Goal: Obtain resource: Download file/media

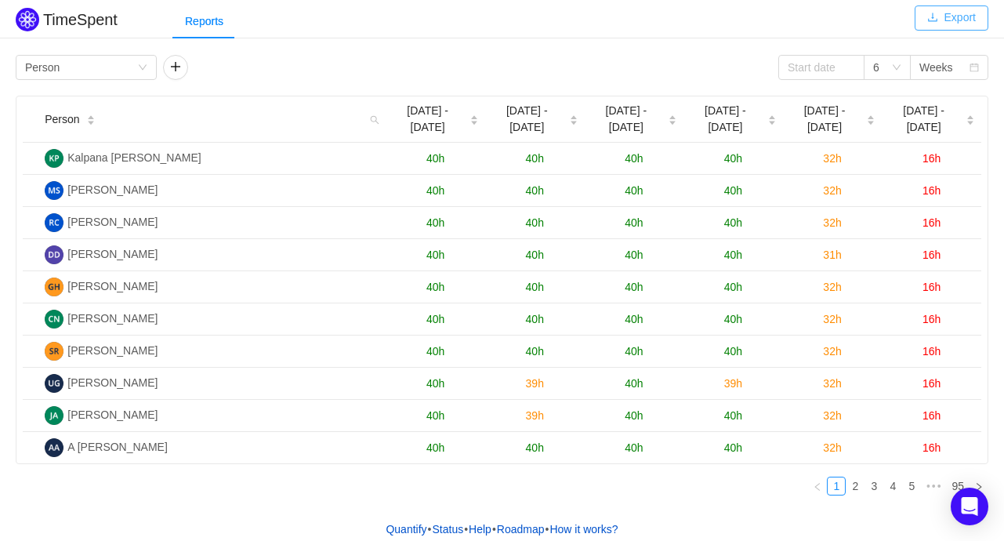
click at [956, 20] on button "Export" at bounding box center [951, 17] width 74 height 25
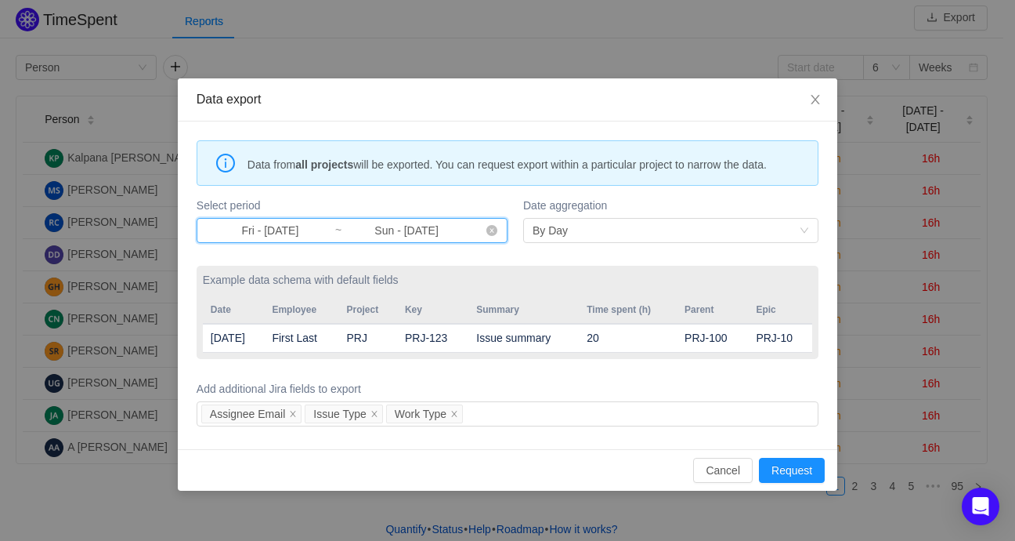
click at [477, 226] on span "Fri - [DATE] ~ Sun - [DATE]" at bounding box center [352, 230] width 311 height 25
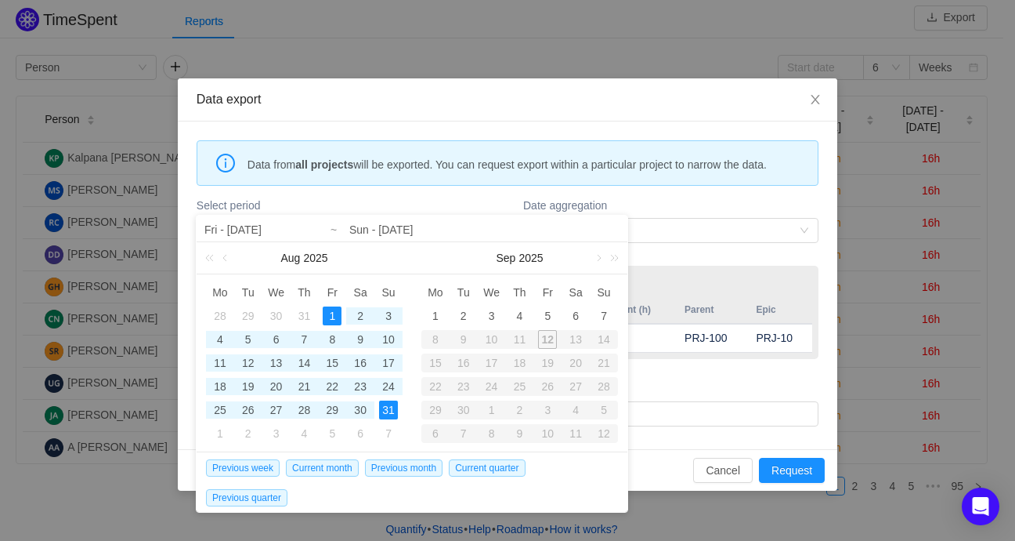
click at [492, 341] on div "10" at bounding box center [492, 339] width 28 height 19
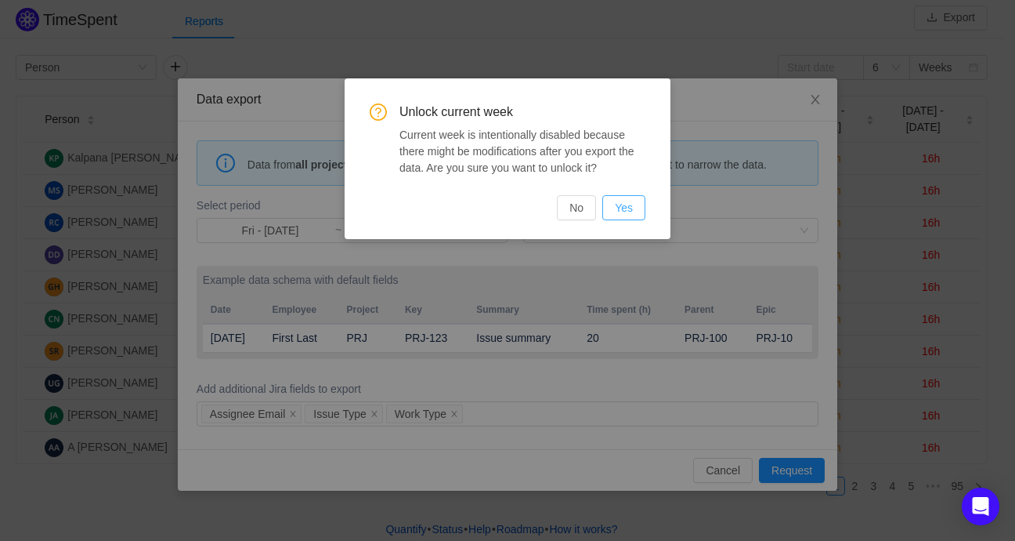
click at [617, 204] on button "Yes" at bounding box center [623, 207] width 43 height 25
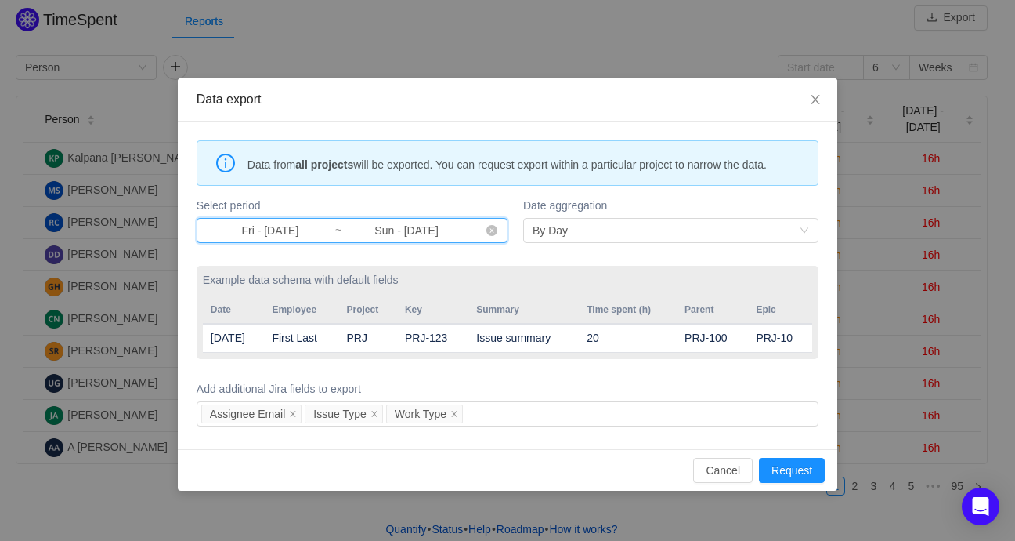
click at [492, 237] on span "Fri - [DATE] ~ Sun - [DATE]" at bounding box center [352, 230] width 311 height 25
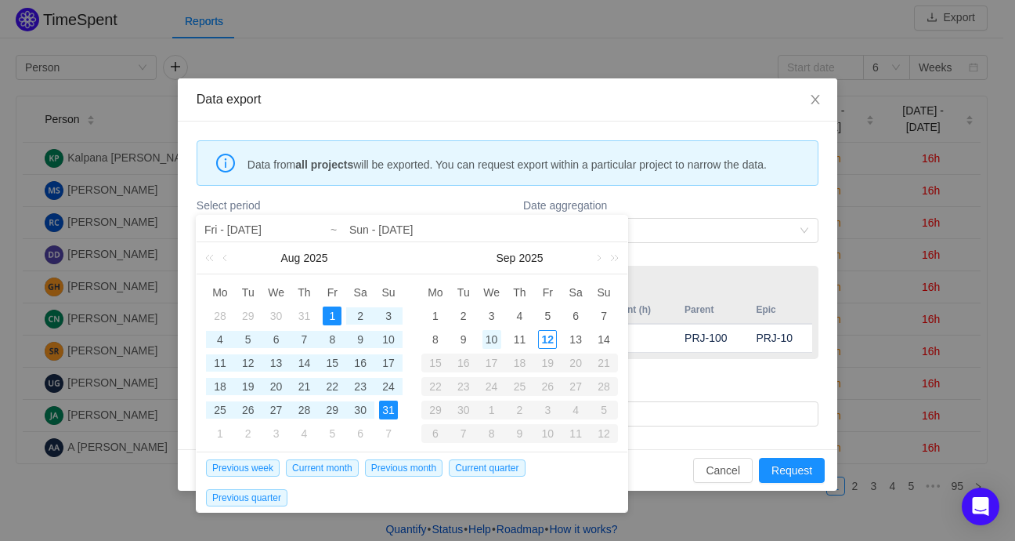
click at [489, 339] on div "10" at bounding box center [492, 339] width 19 height 19
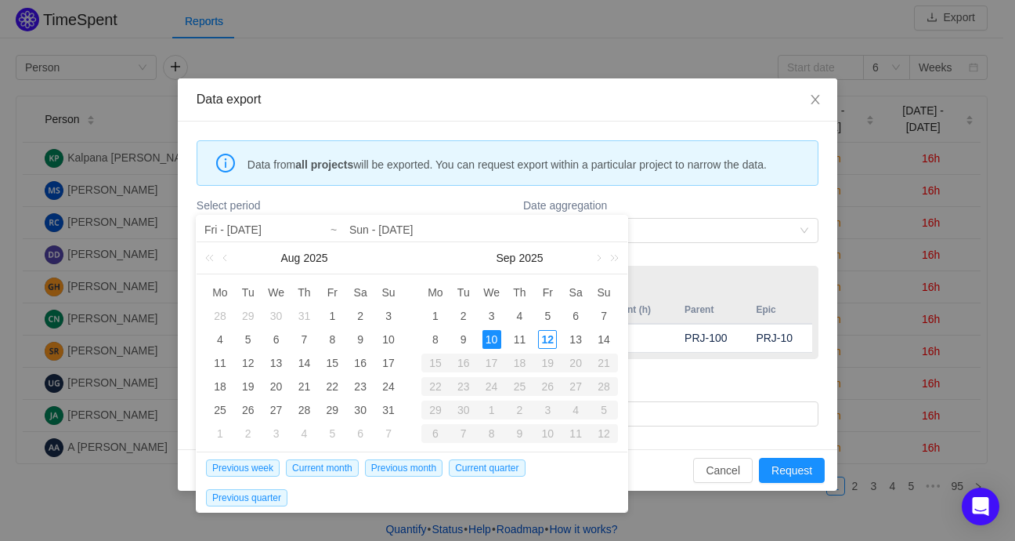
click at [490, 336] on div "10" at bounding box center [492, 339] width 19 height 19
type input "Wed - [DATE]"
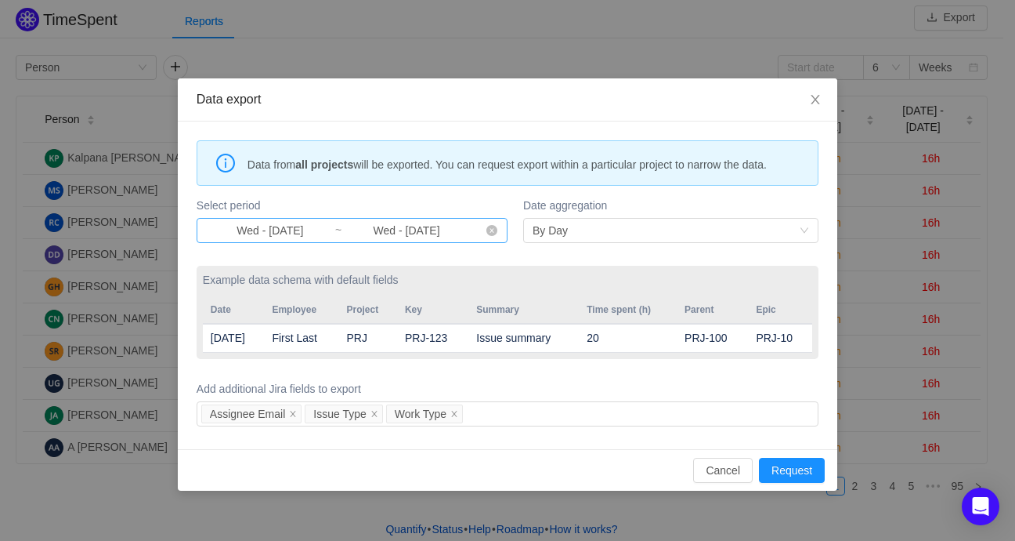
click at [467, 231] on input "Wed - [DATE]" at bounding box center [406, 230] width 128 height 17
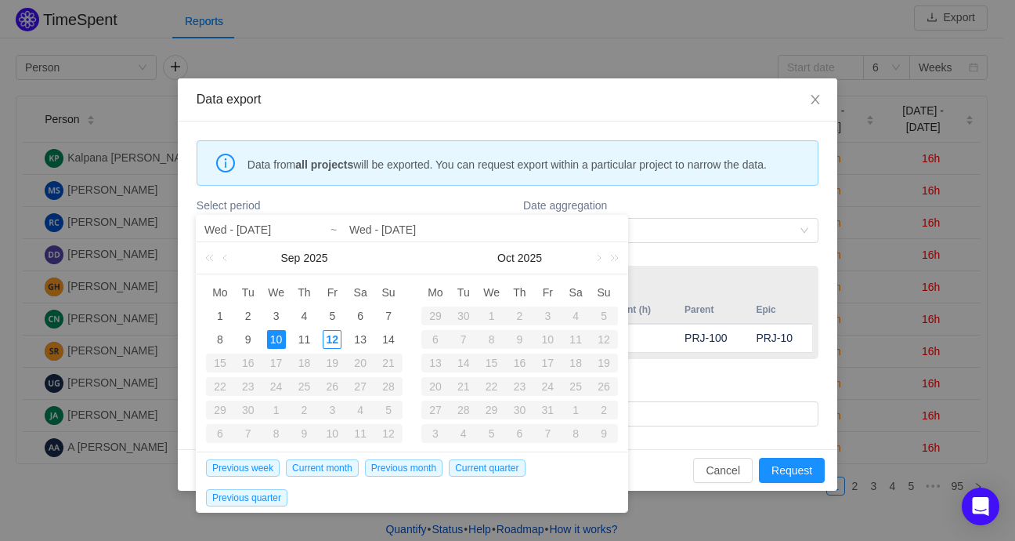
click at [472, 226] on input "Wed - [DATE]" at bounding box center [484, 229] width 270 height 19
click at [680, 204] on label "Date aggregation" at bounding box center [670, 205] width 295 height 16
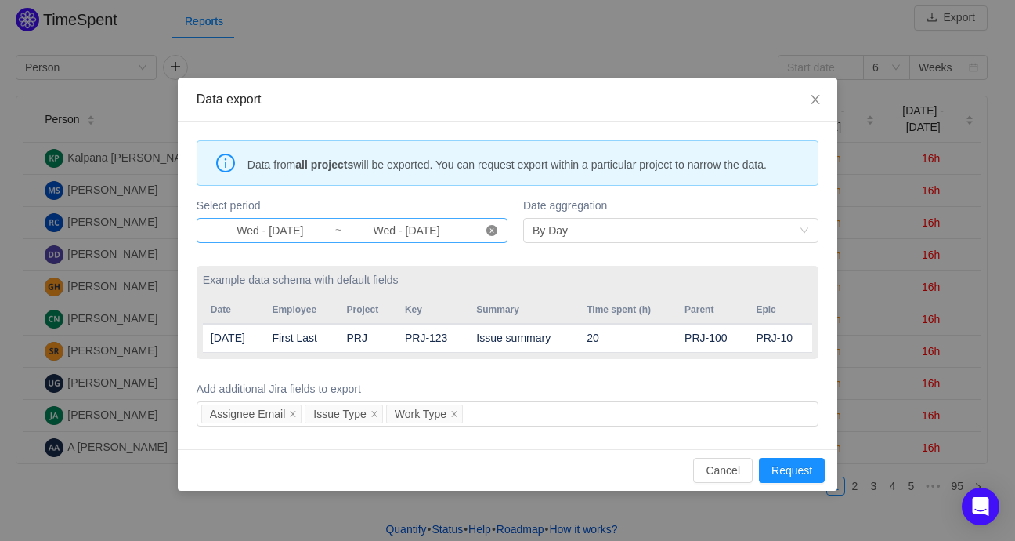
click at [491, 229] on icon "icon: close-circle" at bounding box center [492, 230] width 11 height 11
click at [275, 230] on input at bounding box center [270, 230] width 128 height 17
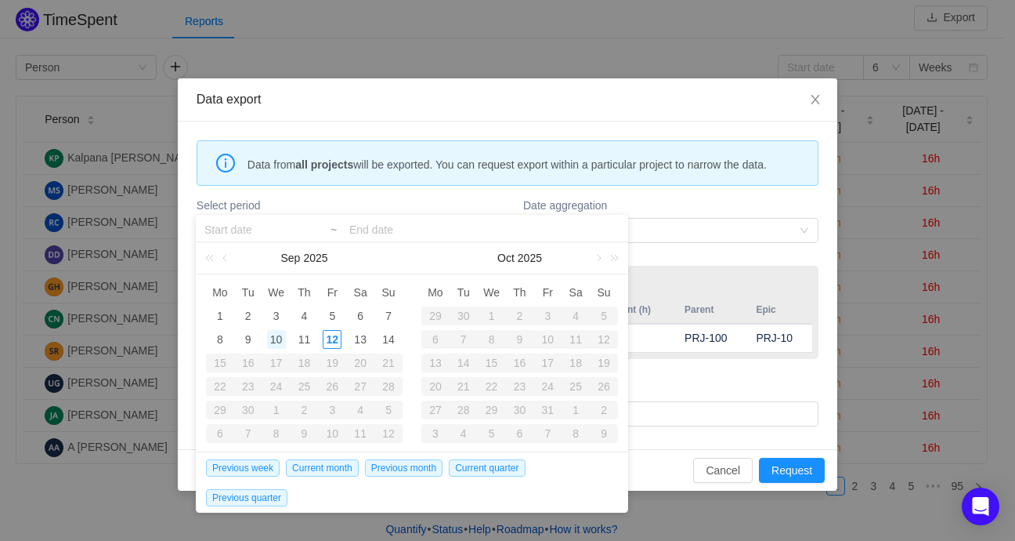
click at [272, 342] on div "10" at bounding box center [276, 339] width 19 height 19
type input "Wed - [DATE]"
click at [388, 230] on input at bounding box center [484, 229] width 270 height 19
click at [301, 340] on div "11" at bounding box center [304, 339] width 19 height 19
type input "Wed - [DATE]"
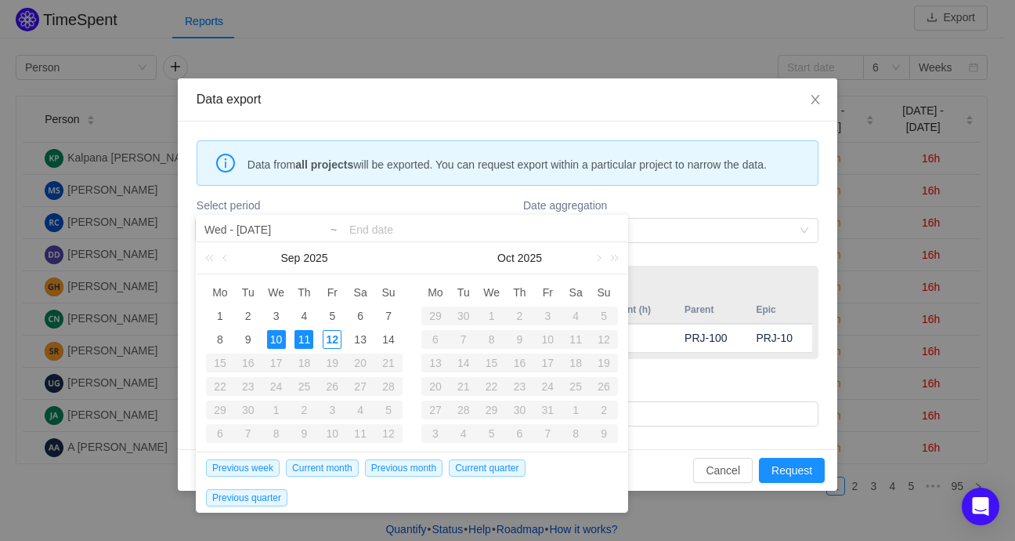
type input "Thu - [DATE]"
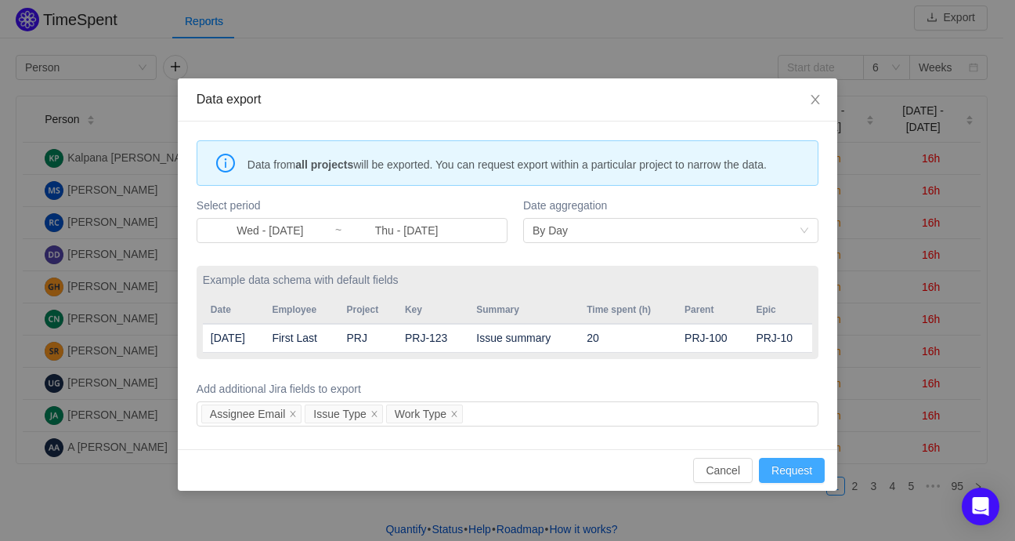
click at [807, 465] on button "Request" at bounding box center [792, 470] width 66 height 25
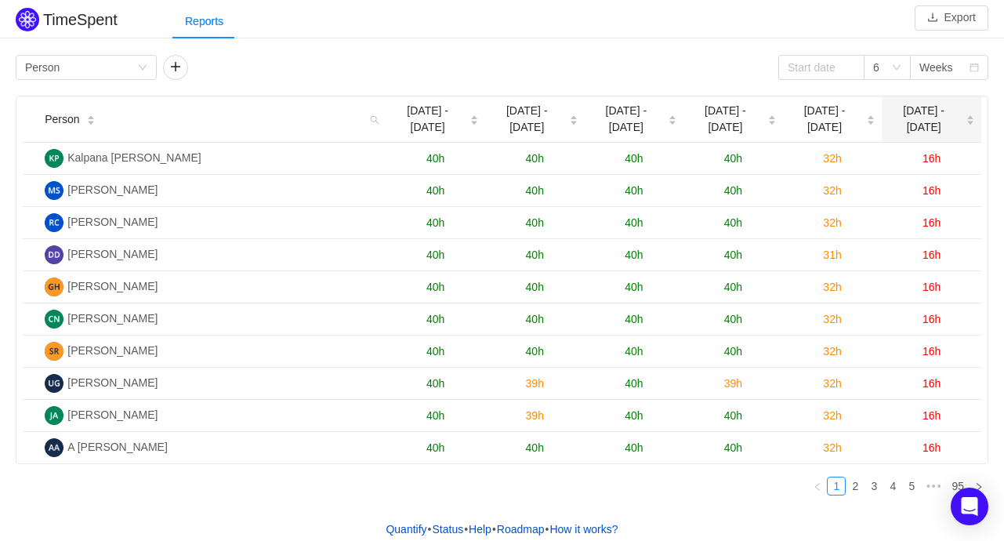
click at [967, 121] on icon "icon: caret-down" at bounding box center [970, 123] width 6 height 4
click at [966, 119] on icon "icon: caret-down" at bounding box center [970, 123] width 9 height 9
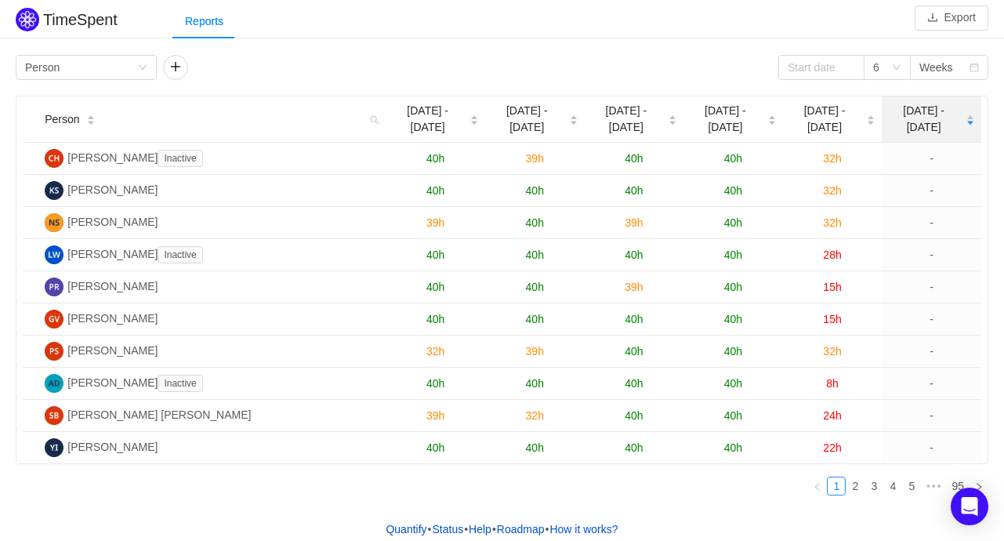
click at [966, 119] on icon "icon: caret-down" at bounding box center [970, 123] width 9 height 9
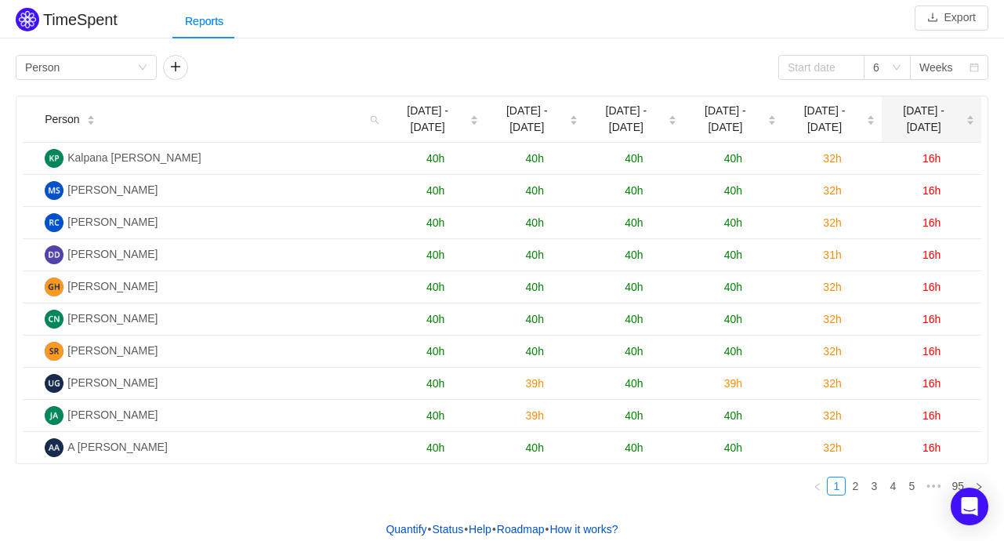
click at [966, 119] on icon "icon: caret-down" at bounding box center [970, 123] width 9 height 9
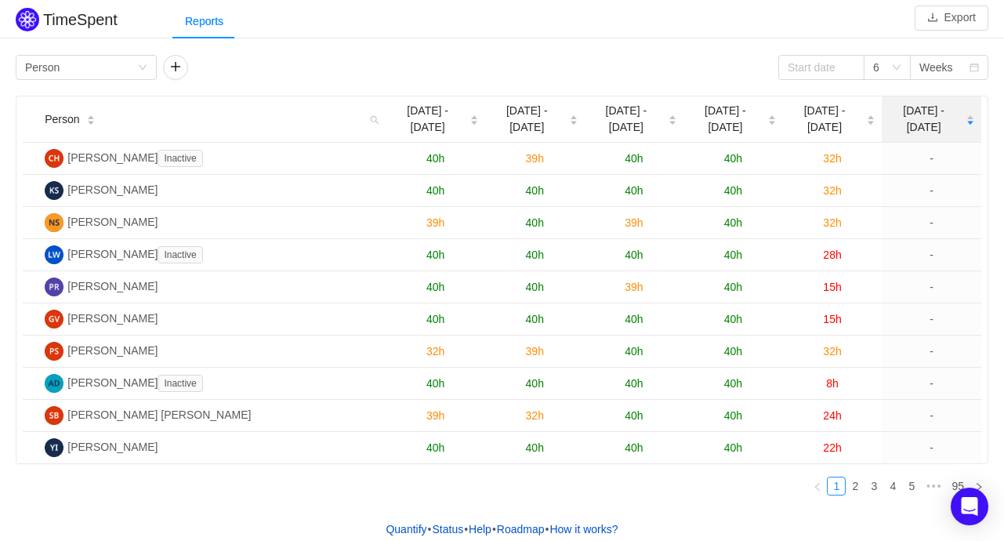
click at [966, 119] on icon "icon: caret-down" at bounding box center [970, 123] width 9 height 9
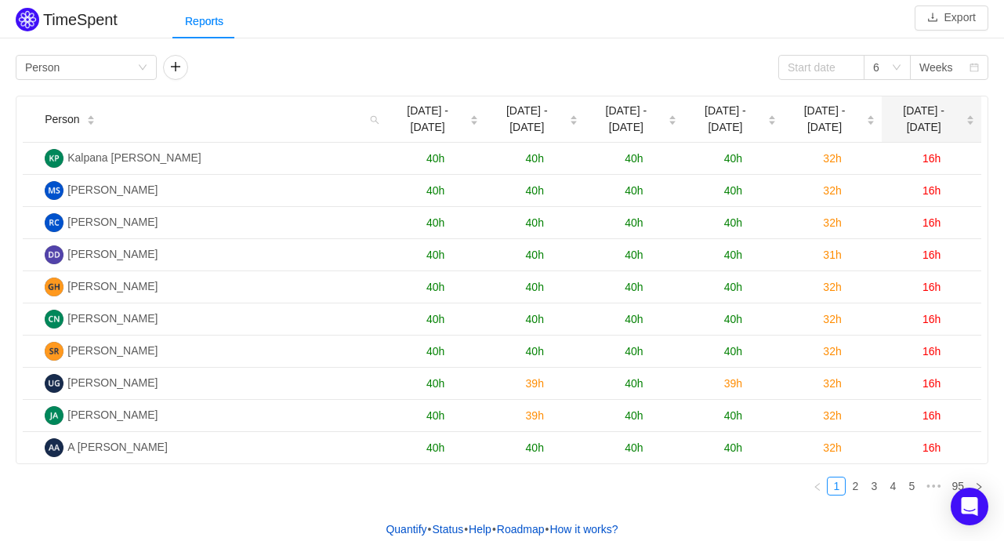
click at [966, 119] on icon "icon: caret-down" at bounding box center [970, 123] width 9 height 9
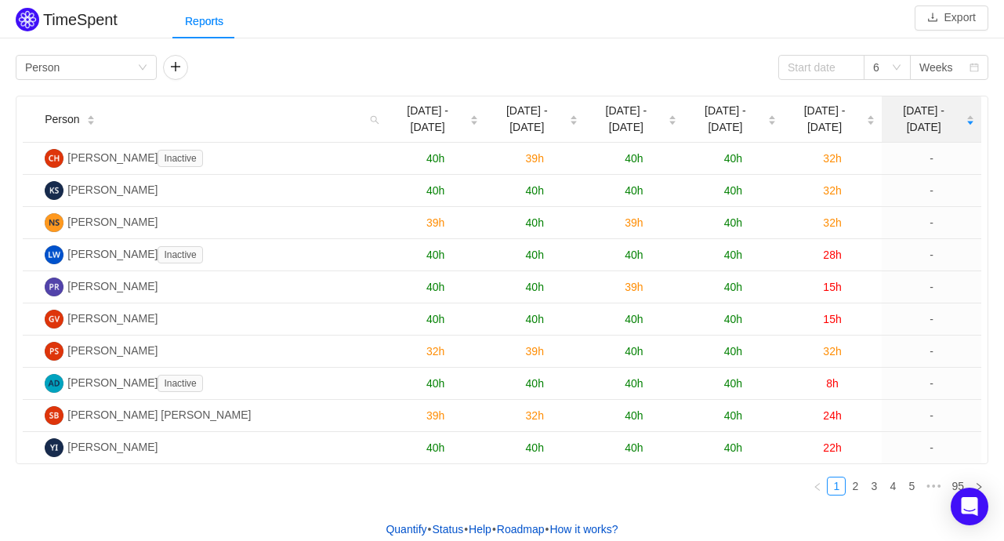
click at [966, 119] on icon "icon: caret-down" at bounding box center [970, 123] width 9 height 9
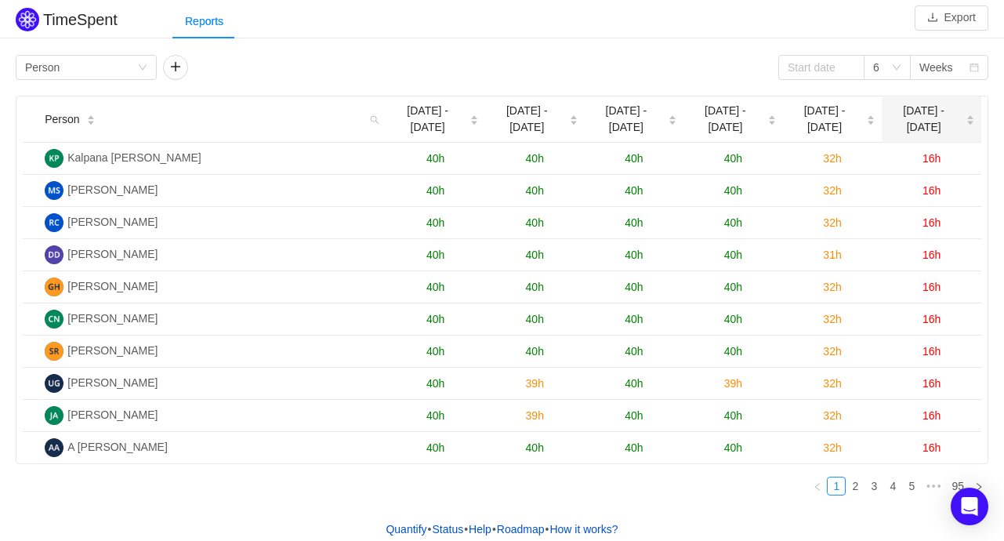
click at [966, 119] on icon "icon: caret-down" at bounding box center [970, 123] width 9 height 9
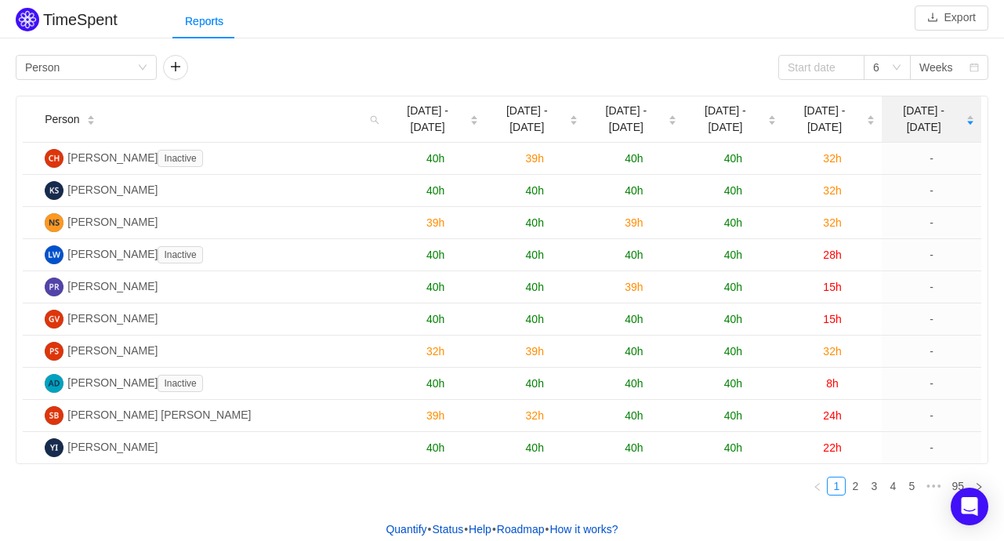
click at [966, 119] on icon "icon: caret-down" at bounding box center [970, 123] width 9 height 9
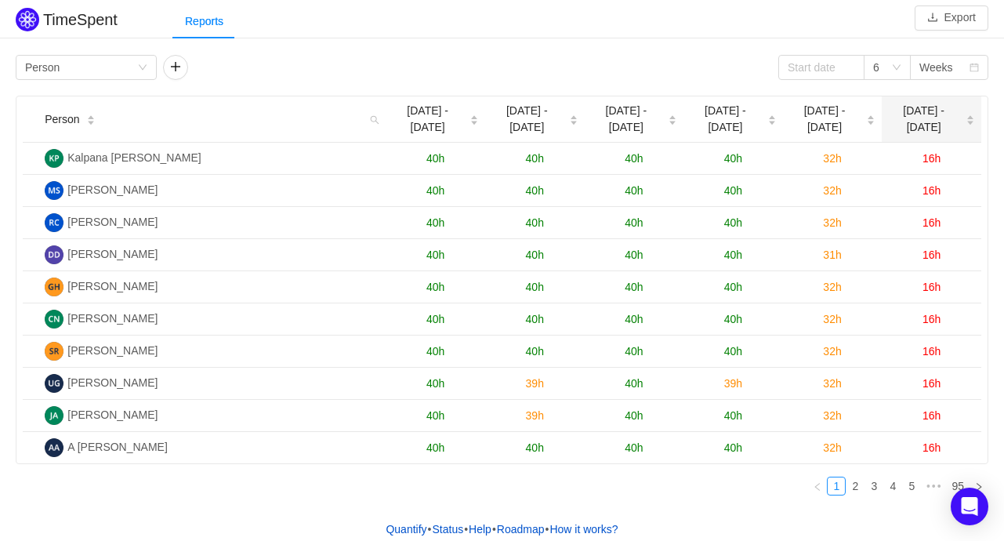
click at [966, 119] on icon "icon: caret-down" at bounding box center [970, 123] width 9 height 9
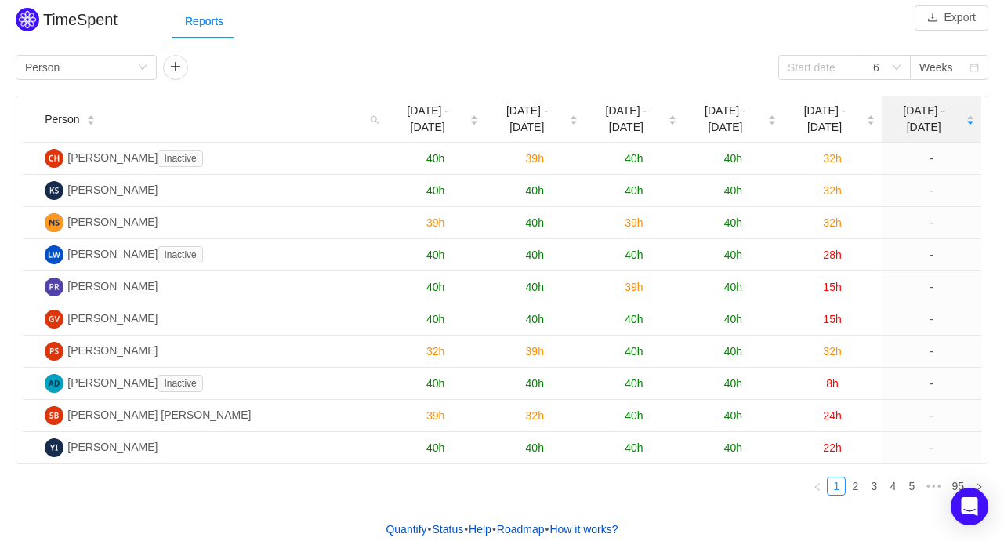
click at [966, 119] on icon "icon: caret-down" at bounding box center [970, 123] width 9 height 9
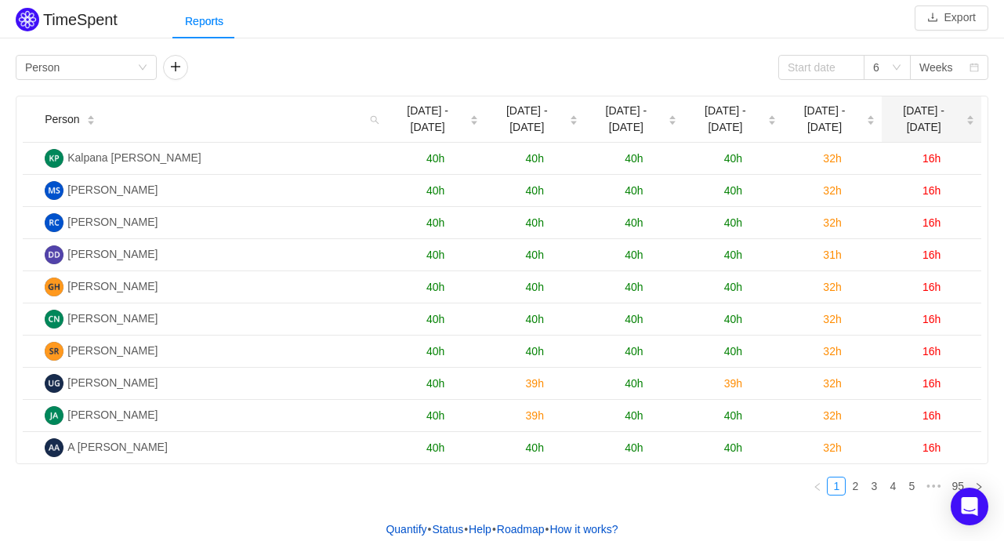
click at [966, 119] on icon "icon: caret-down" at bounding box center [970, 123] width 9 height 9
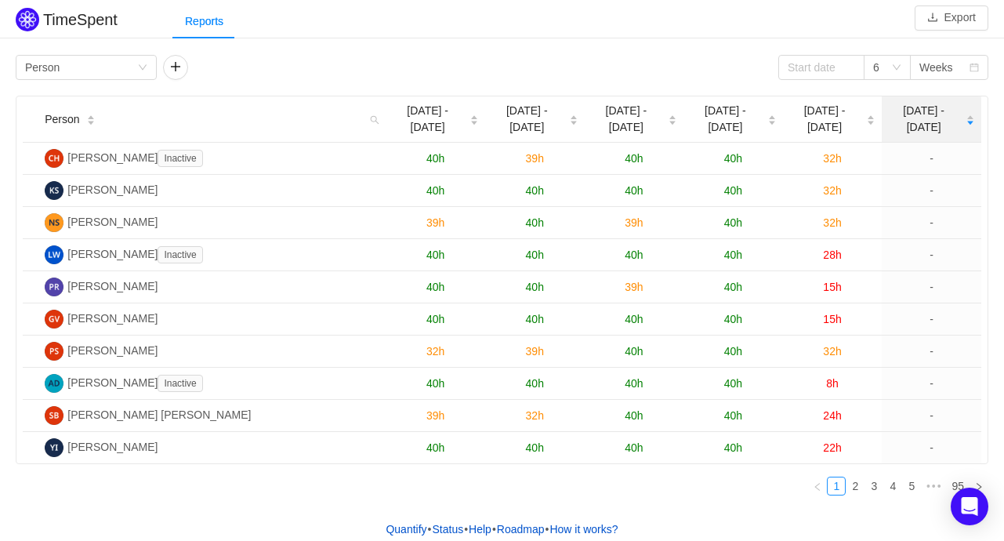
click at [966, 119] on icon "icon: caret-down" at bounding box center [970, 123] width 9 height 9
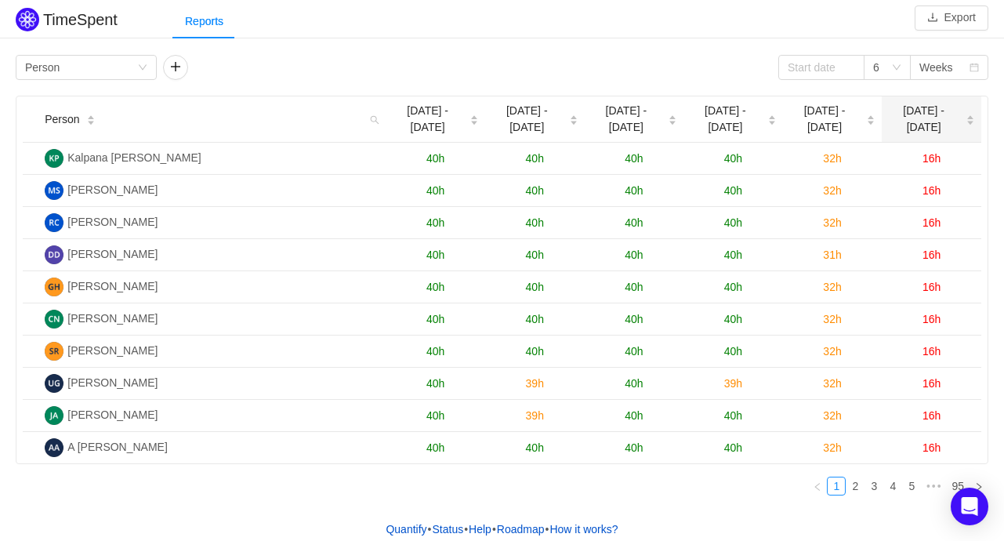
click at [966, 119] on icon "icon: caret-down" at bounding box center [970, 123] width 9 height 9
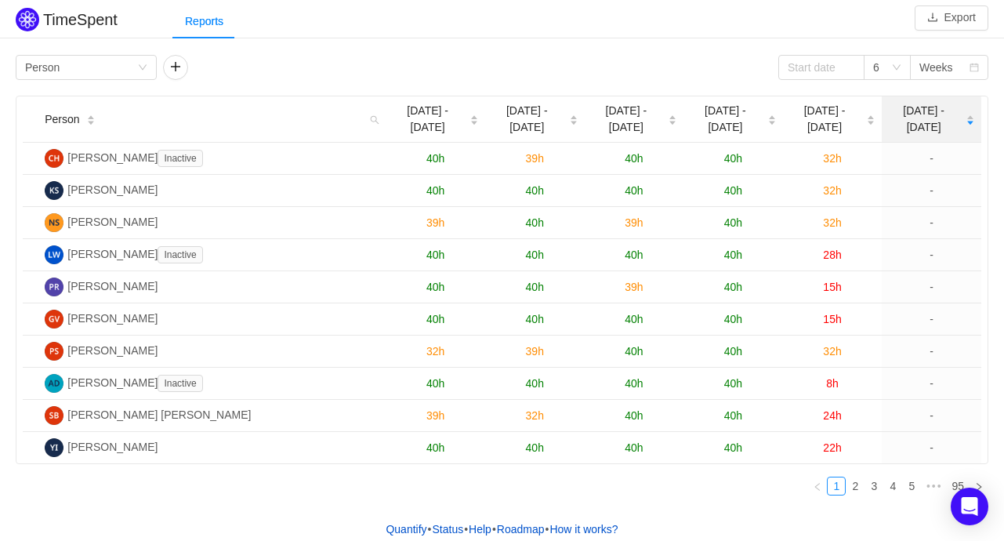
click at [966, 119] on icon "icon: caret-down" at bounding box center [970, 123] width 9 height 9
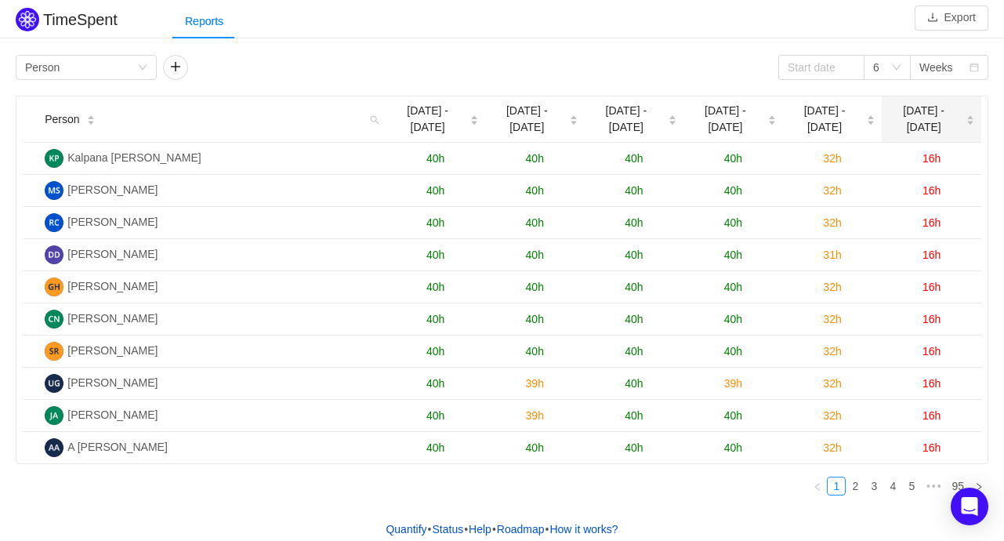
click at [967, 115] on icon "icon: caret-up" at bounding box center [970, 117] width 6 height 4
click at [966, 113] on icon "icon: caret-up" at bounding box center [970, 117] width 9 height 9
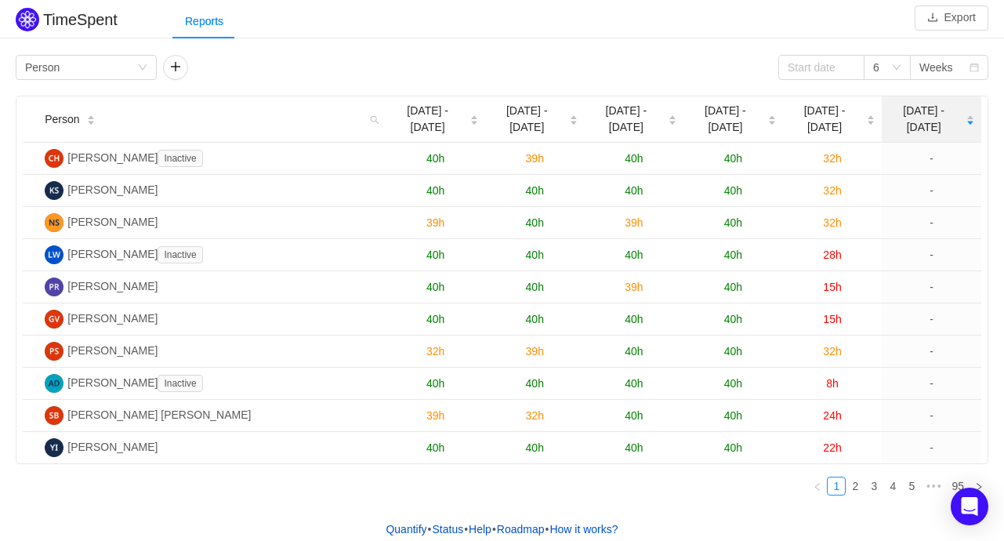
click at [967, 115] on icon "icon: caret-up" at bounding box center [970, 117] width 6 height 4
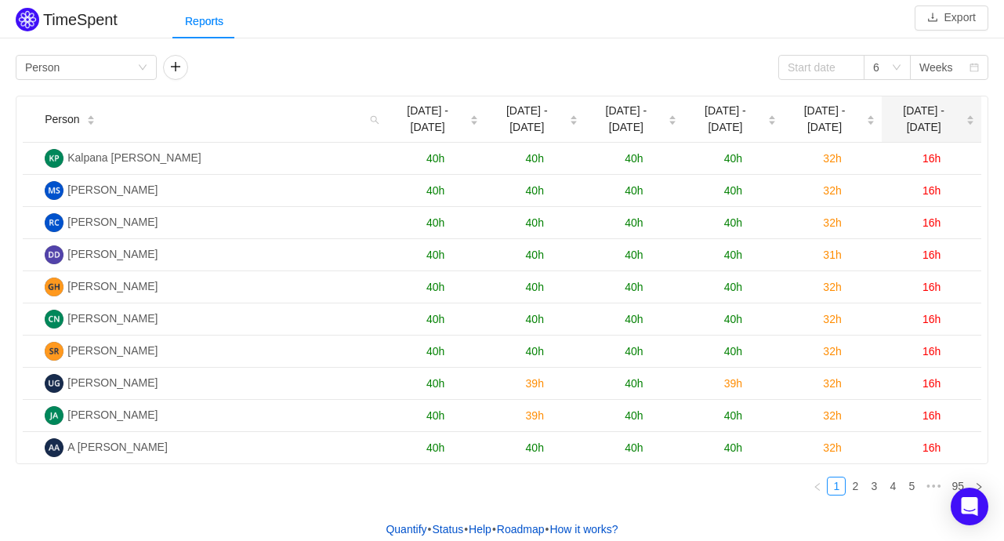
click at [967, 115] on icon "icon: caret-up" at bounding box center [970, 117] width 6 height 4
click at [966, 113] on icon "icon: caret-up" at bounding box center [970, 117] width 9 height 9
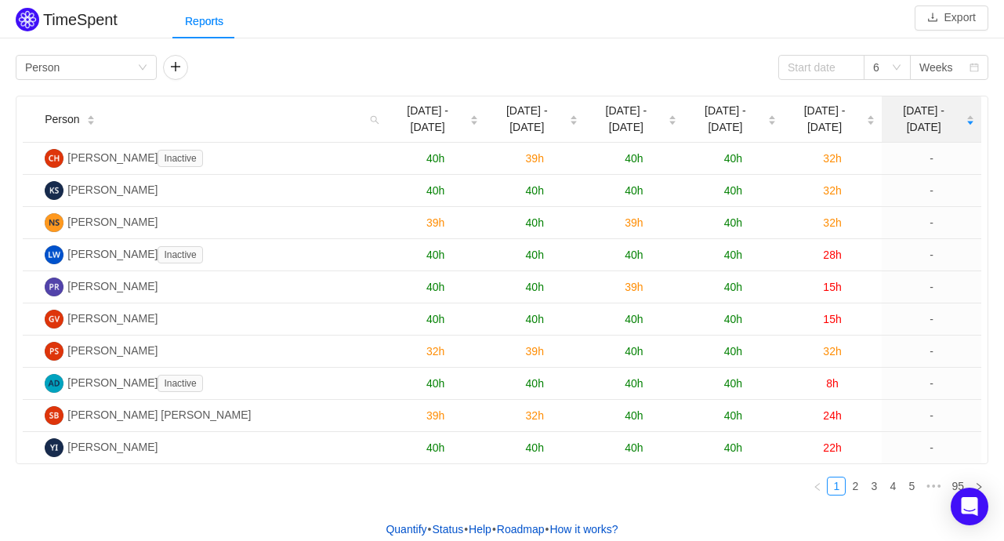
click at [966, 119] on icon "icon: caret-down" at bounding box center [970, 123] width 9 height 9
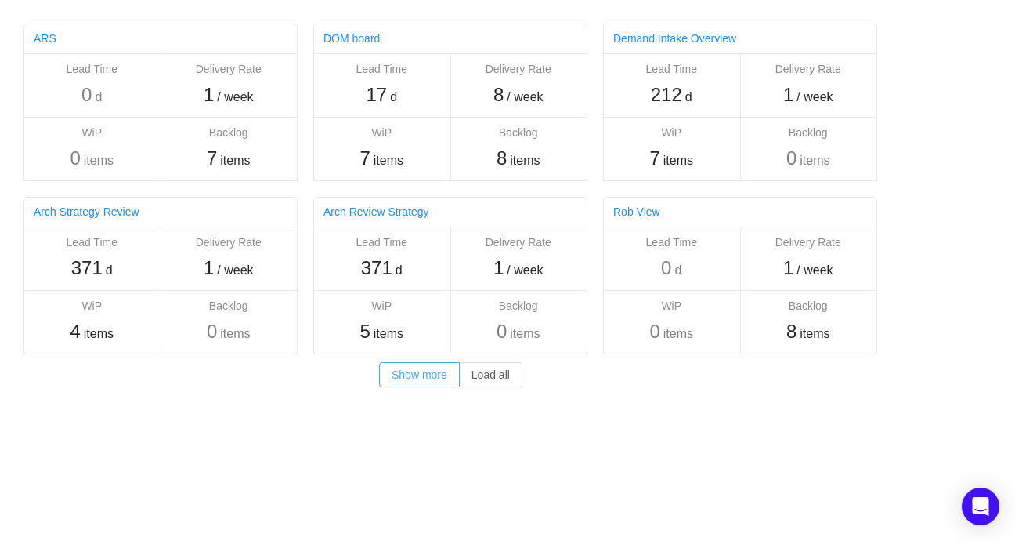
click at [425, 377] on button "Show more" at bounding box center [419, 374] width 81 height 25
